Goal: Information Seeking & Learning: Compare options

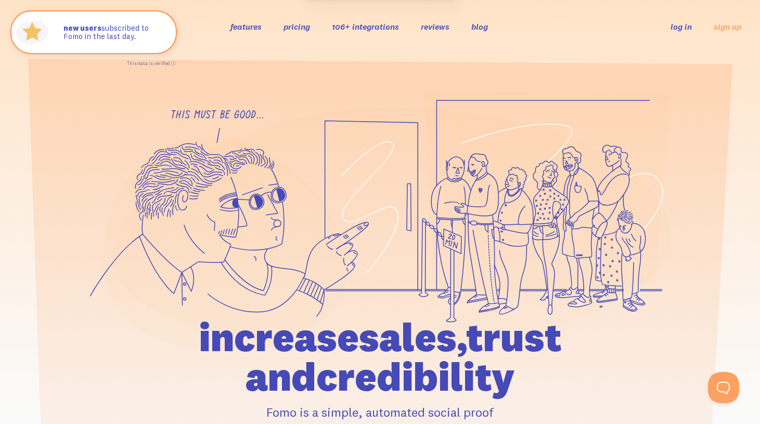
click at [281, 29] on ul "features pricing 106+ integrations reviews blog log in sign up" at bounding box center [364, 26] width 292 height 12
click at [291, 29] on link "pricing" at bounding box center [297, 26] width 27 height 10
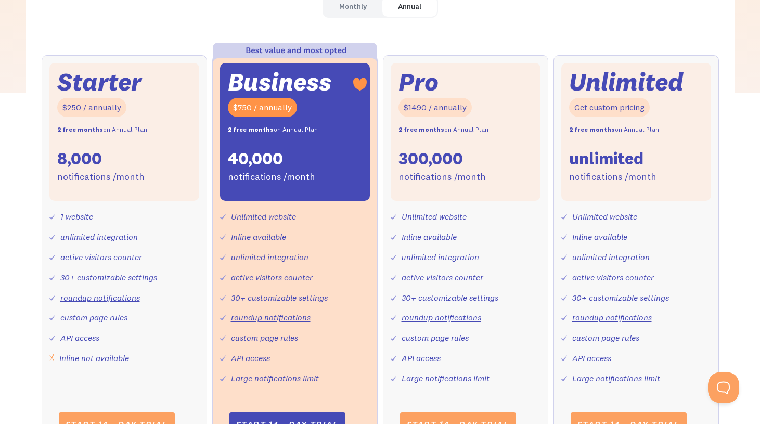
scroll to position [382, 0]
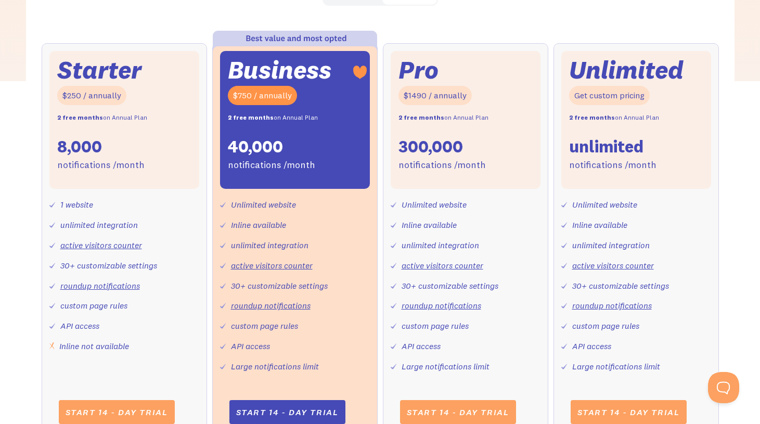
click at [266, 96] on div "$750 / annually" at bounding box center [262, 95] width 69 height 19
click at [282, 119] on div "2 free months on Annual Plan" at bounding box center [273, 117] width 90 height 15
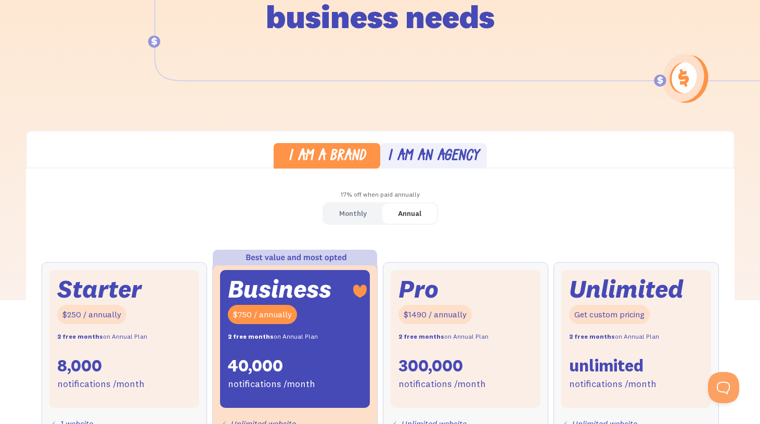
scroll to position [164, 0]
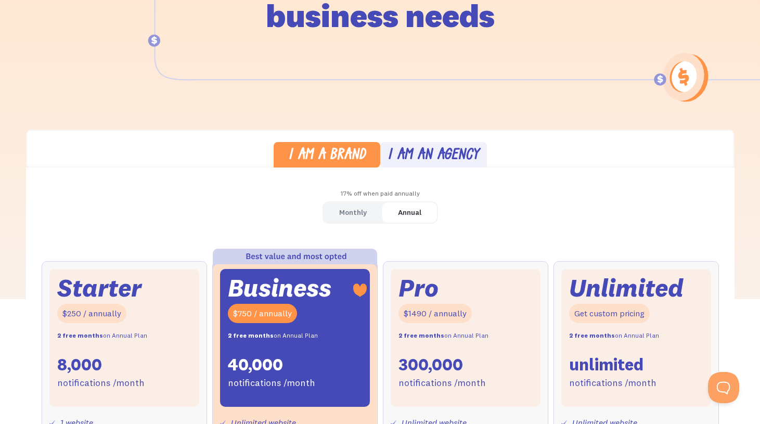
click at [369, 211] on link "Monthly" at bounding box center [353, 212] width 59 height 20
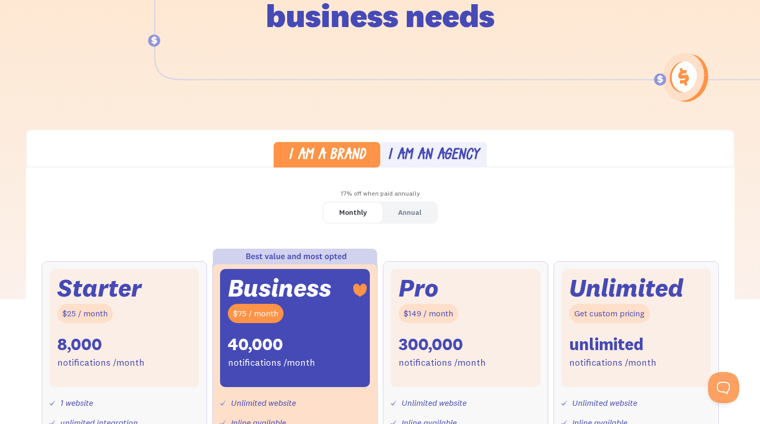
click at [405, 217] on div "Annual" at bounding box center [409, 212] width 23 height 15
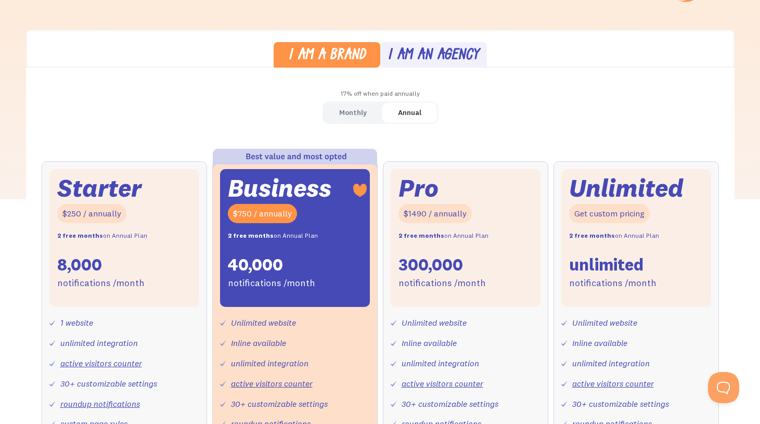
scroll to position [317, 0]
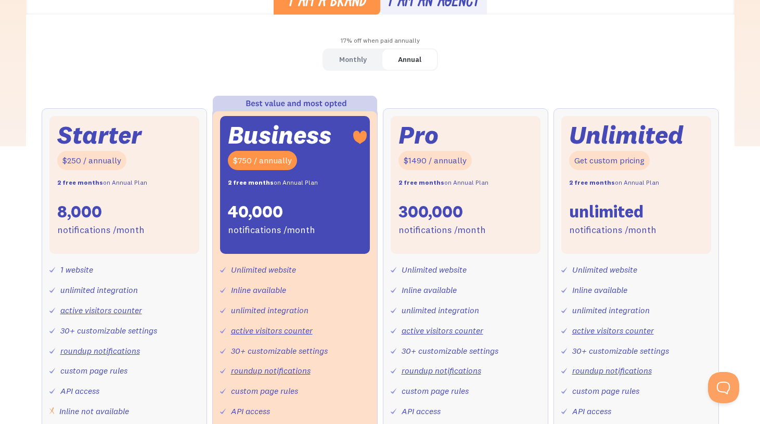
click at [253, 212] on div "40,000" at bounding box center [255, 212] width 55 height 22
click at [253, 211] on div "40,000" at bounding box center [255, 212] width 55 height 22
click at [318, 221] on div "Business $750 / annually 2 free months on Annual Plan 40,000 notifications /mon…" at bounding box center [295, 185] width 150 height 138
click at [430, 200] on div "Pro $1490 / annually 2 free months on Annual Plan 300,000 notifications /month" at bounding box center [466, 185] width 150 height 138
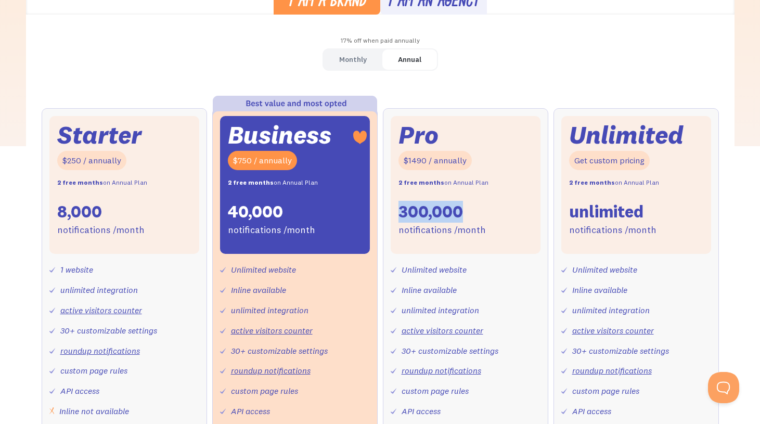
click at [430, 200] on div "Pro $1490 / annually 2 free months on Annual Plan 300,000 notifications /month" at bounding box center [466, 185] width 150 height 138
click at [457, 235] on div "notifications /month" at bounding box center [442, 230] width 87 height 15
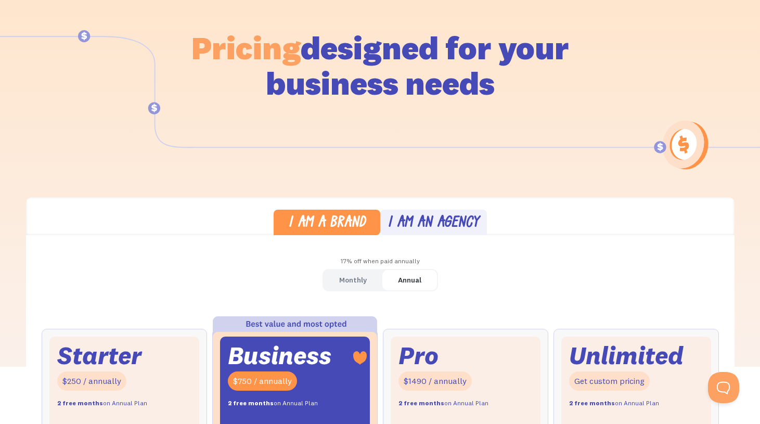
scroll to position [0, 0]
